Goal: Task Accomplishment & Management: Use online tool/utility

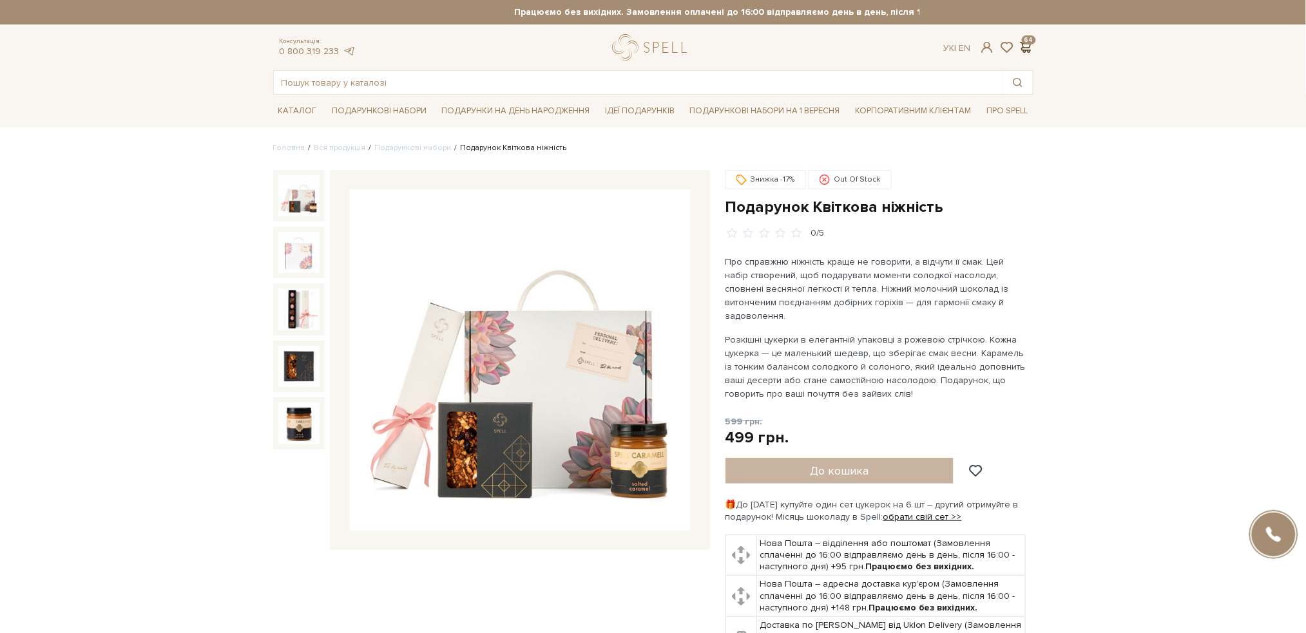
click at [1029, 43] on span at bounding box center [1025, 48] width 15 height 14
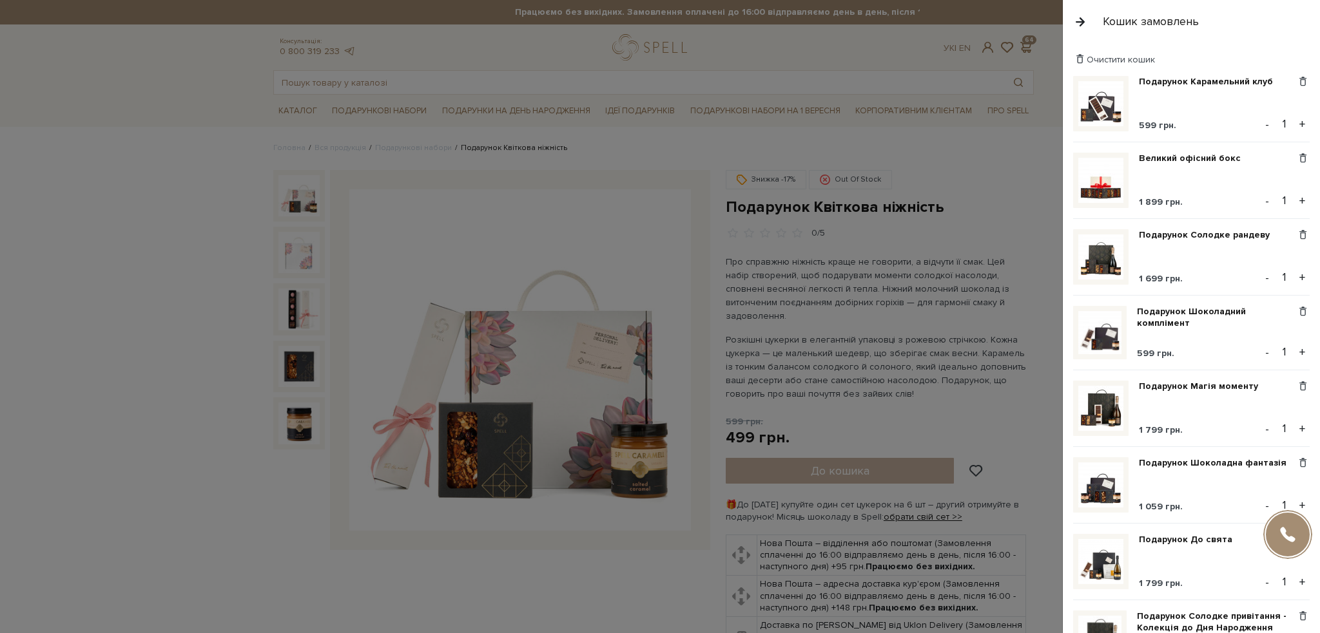
click at [1277, 62] on div "Очистити кошик" at bounding box center [1191, 59] width 236 height 12
click at [1237, 58] on div "Очистити кошик" at bounding box center [1191, 59] width 236 height 12
click at [1294, 63] on div "Очистити кошик" at bounding box center [1191, 59] width 236 height 12
click at [1242, 56] on div "Очистити кошик" at bounding box center [1191, 59] width 236 height 12
click at [1247, 61] on div "Очистити кошик" at bounding box center [1191, 59] width 236 height 12
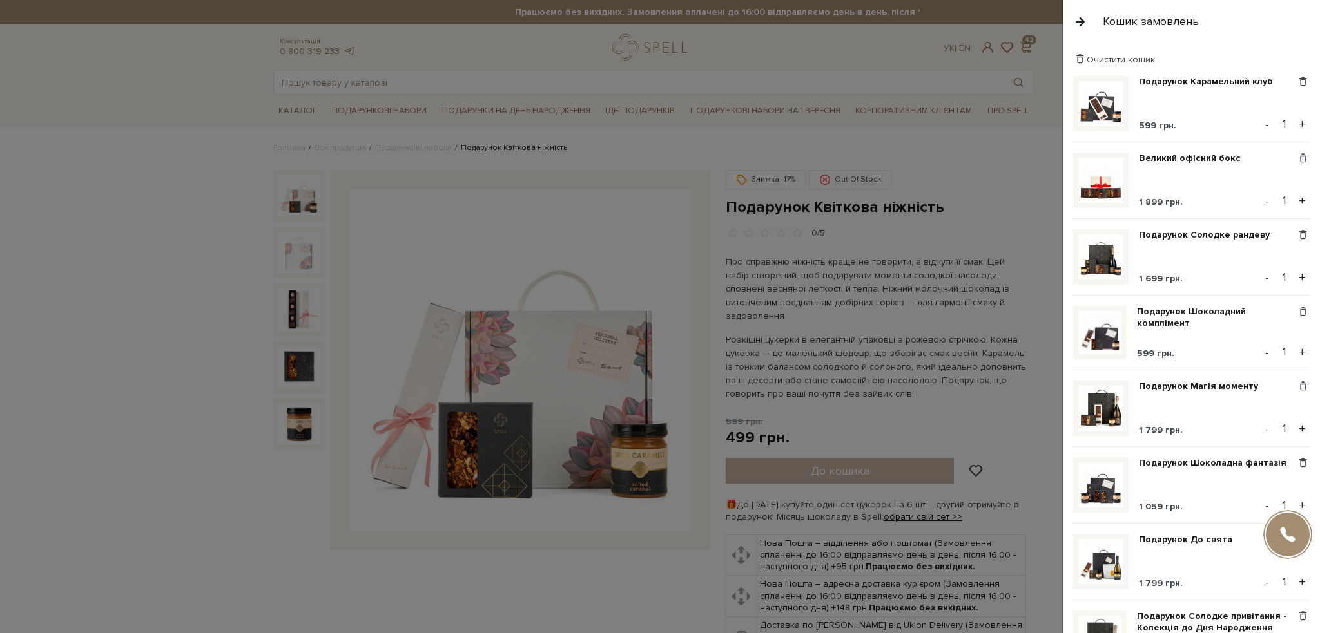
click at [1246, 60] on div "Очистити кошик" at bounding box center [1191, 59] width 236 height 12
click at [1280, 58] on div "Очистити кошик" at bounding box center [1191, 59] width 236 height 12
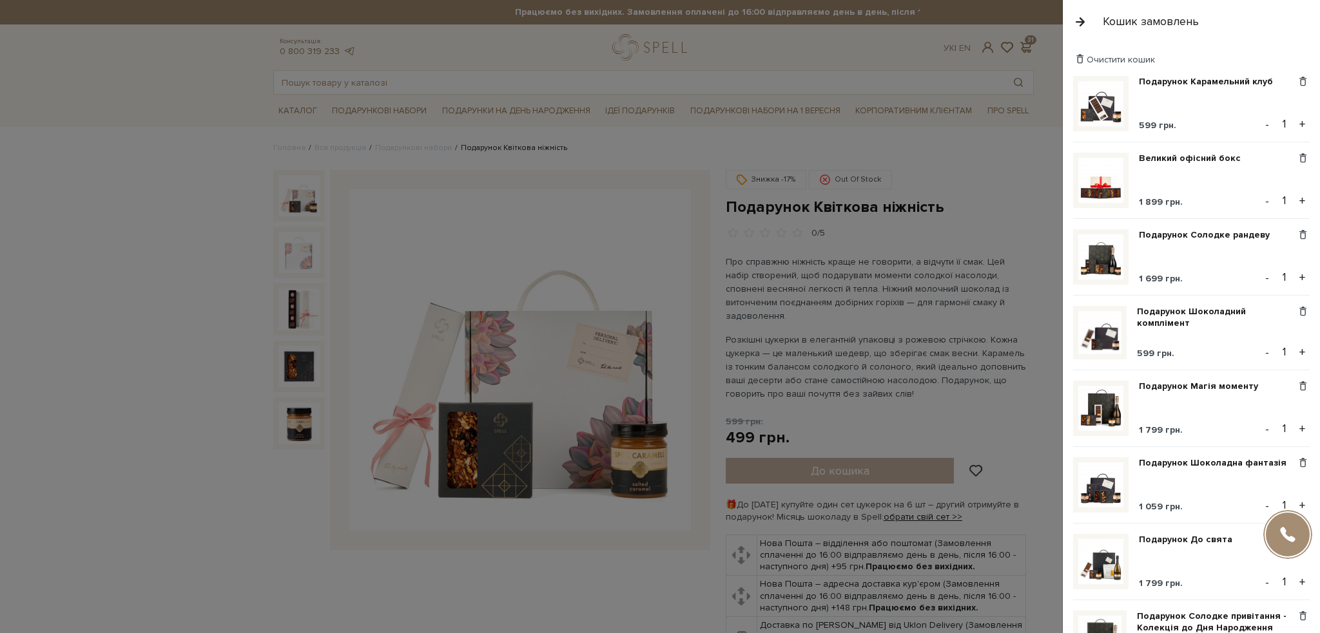
click at [1220, 53] on div "Очистити кошик" at bounding box center [1191, 59] width 236 height 12
click at [1086, 55] on span at bounding box center [1080, 59] width 14 height 12
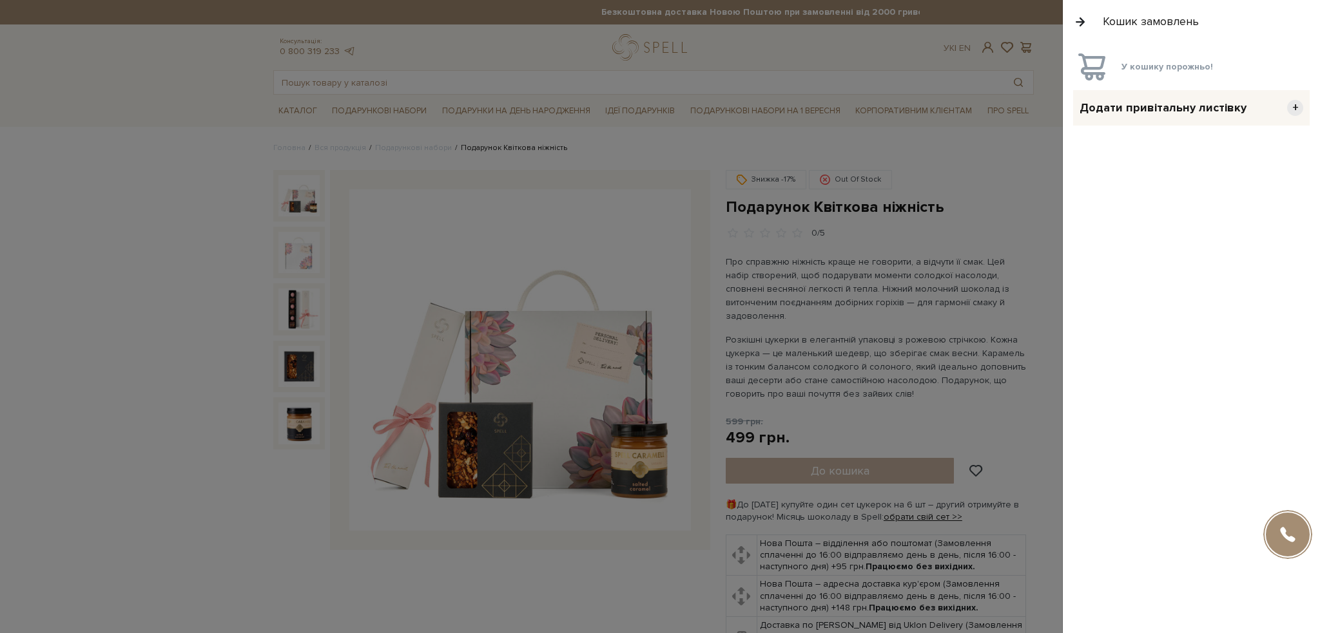
click at [1087, 14] on div "Кошик замовлень" at bounding box center [1191, 21] width 257 height 43
